Goal: Task Accomplishment & Management: Complete application form

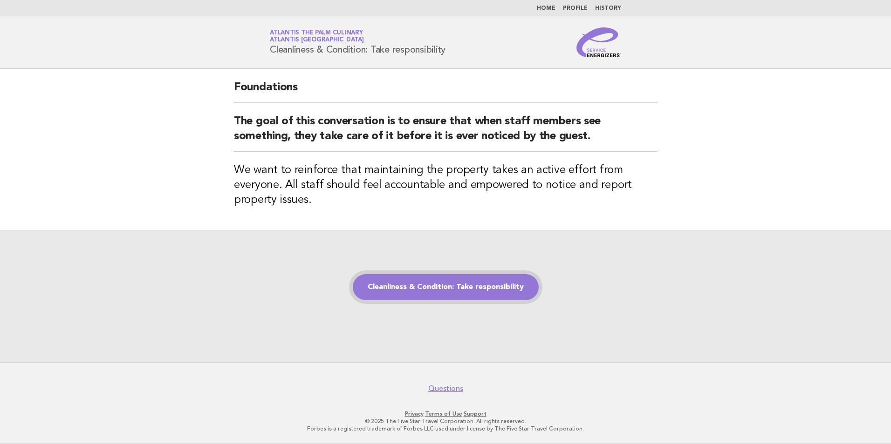
click at [436, 287] on link "Cleanliness & Condition: Take responsibility" at bounding box center [446, 287] width 186 height 26
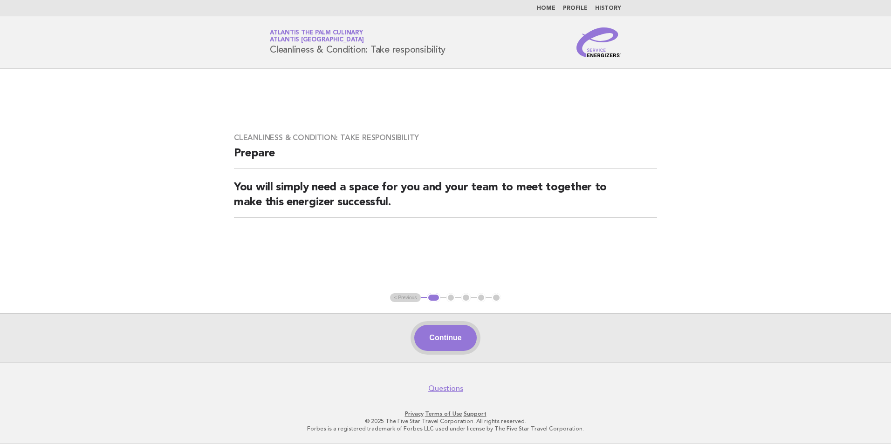
click at [450, 331] on button "Continue" at bounding box center [445, 338] width 62 height 26
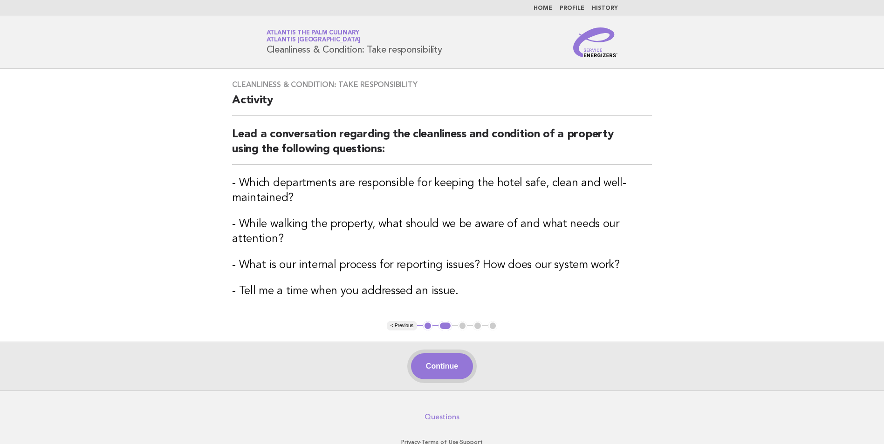
click at [438, 367] on button "Continue" at bounding box center [442, 367] width 62 height 26
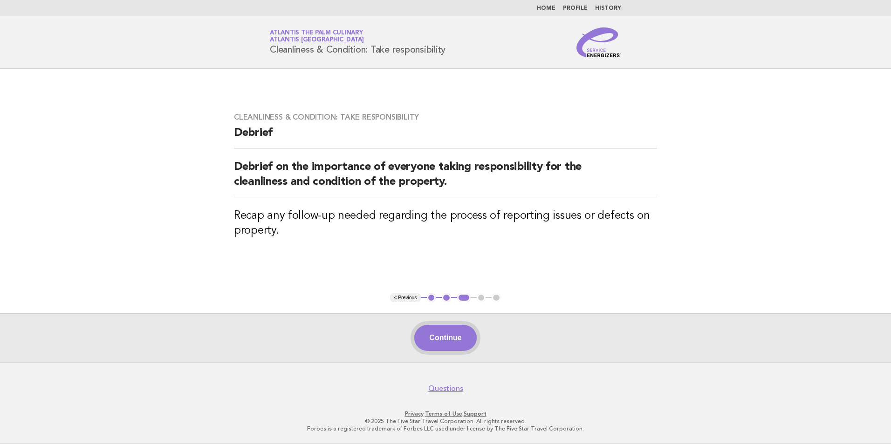
click at [453, 335] on button "Continue" at bounding box center [445, 338] width 62 height 26
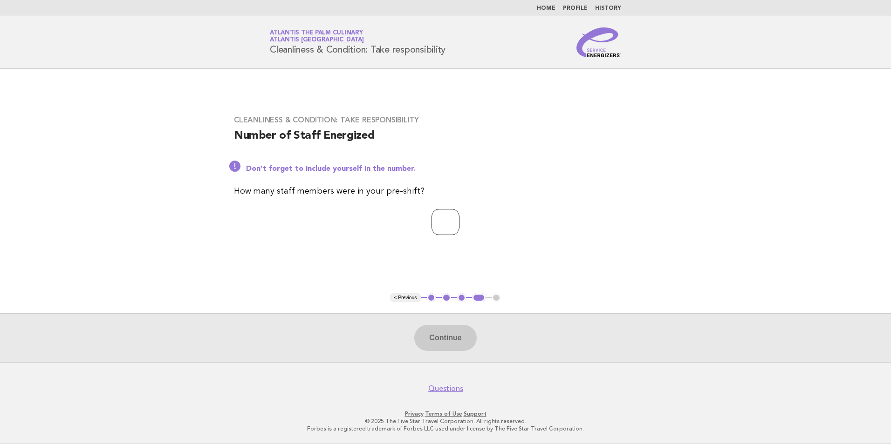
click at [436, 225] on input "number" at bounding box center [445, 222] width 28 height 26
type input "*"
click at [435, 335] on button "Continue" at bounding box center [445, 338] width 62 height 26
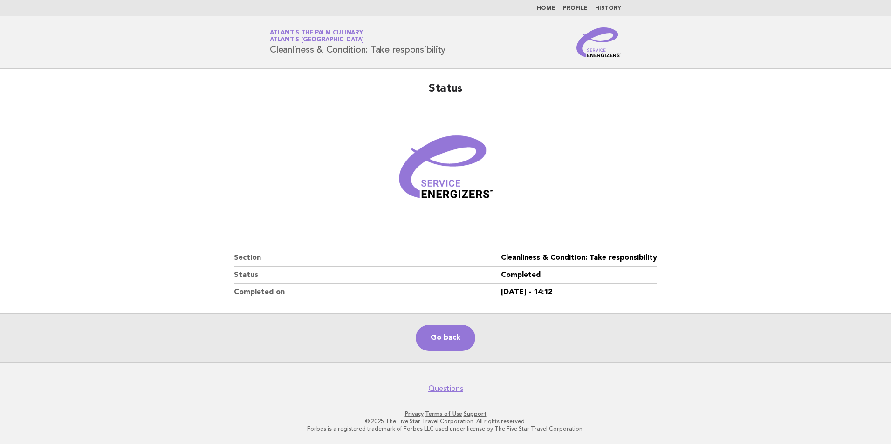
click at [548, 9] on link "Home" at bounding box center [546, 9] width 19 height 6
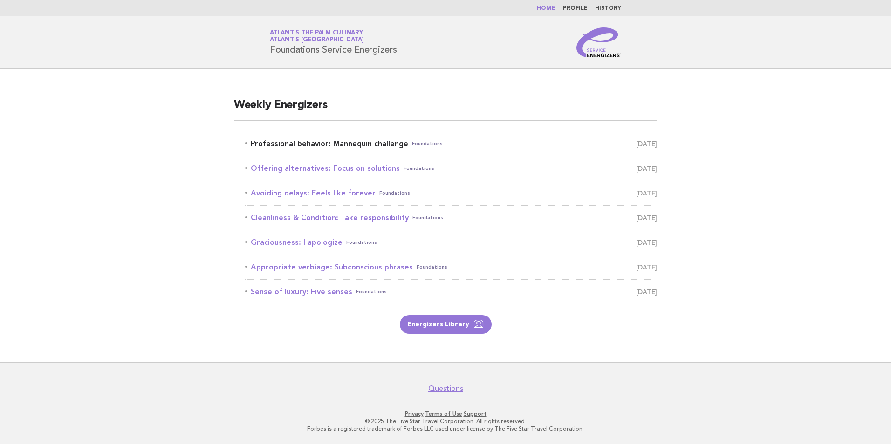
click at [315, 143] on link "Professional behavior: Mannequin challenge Foundations September 5" at bounding box center [451, 143] width 412 height 13
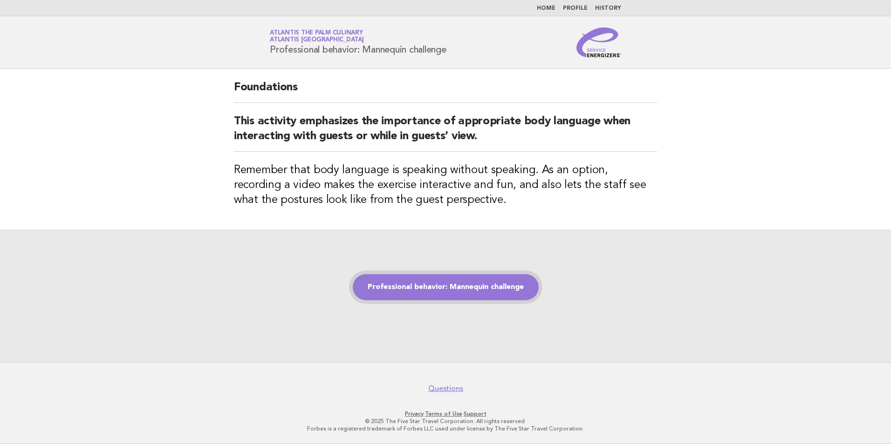
click at [415, 289] on link "Professional behavior: Mannequin challenge" at bounding box center [446, 287] width 186 height 26
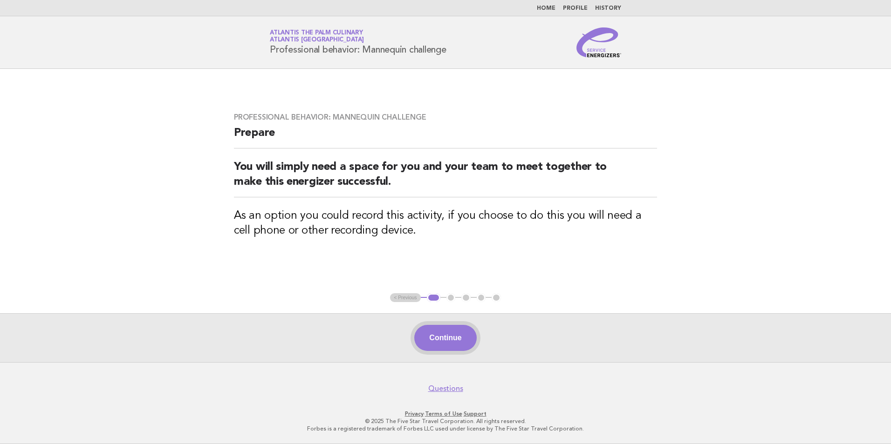
click at [443, 337] on button "Continue" at bounding box center [445, 338] width 62 height 26
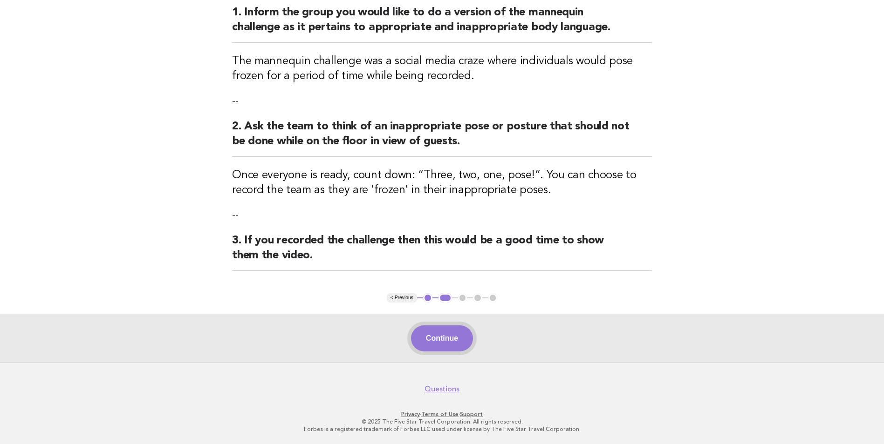
click at [451, 338] on button "Continue" at bounding box center [442, 339] width 62 height 26
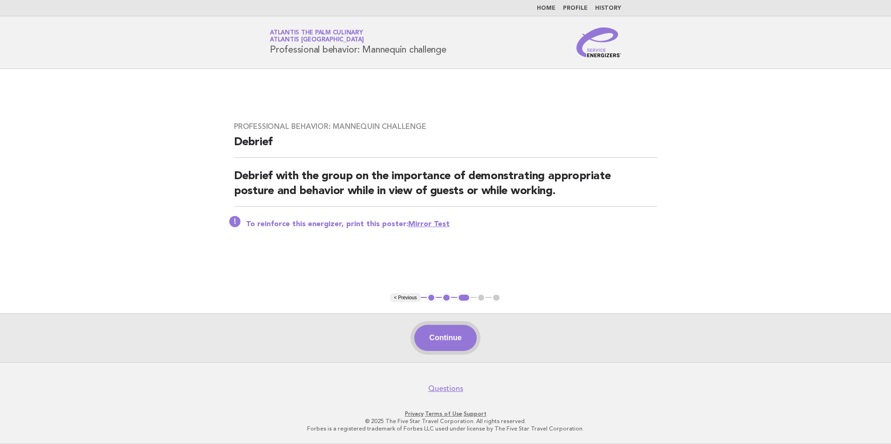
click at [447, 338] on button "Continue" at bounding box center [445, 338] width 62 height 26
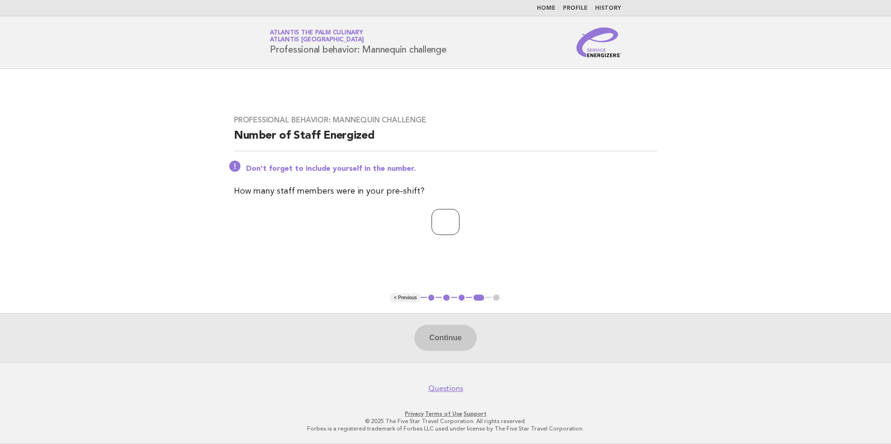
click at [431, 221] on input "number" at bounding box center [445, 222] width 28 height 26
type input "*"
click at [455, 343] on button "Continue" at bounding box center [445, 338] width 62 height 26
